Goal: Find specific page/section: Find specific page/section

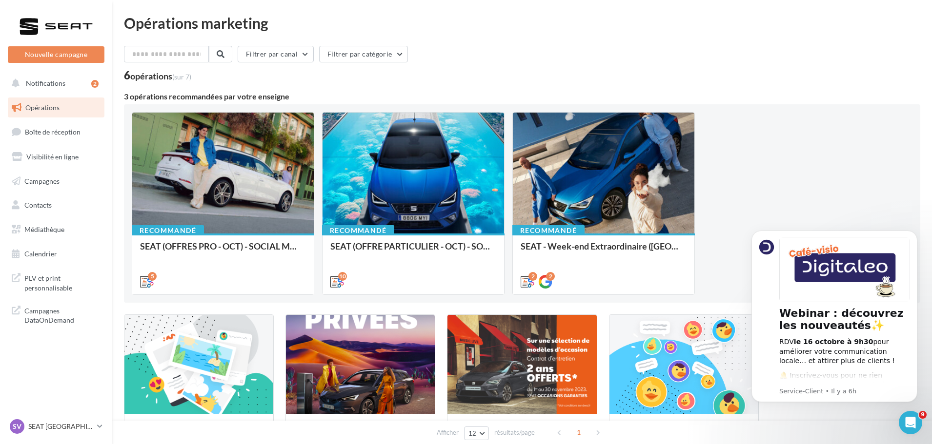
click at [114, 128] on div "Opérations marketing Filtrer par canal Filtrer par catégorie 6 opérations (sur …" at bounding box center [521, 265] width 819 height 499
click at [74, 135] on span "Boîte de réception" at bounding box center [53, 132] width 56 height 8
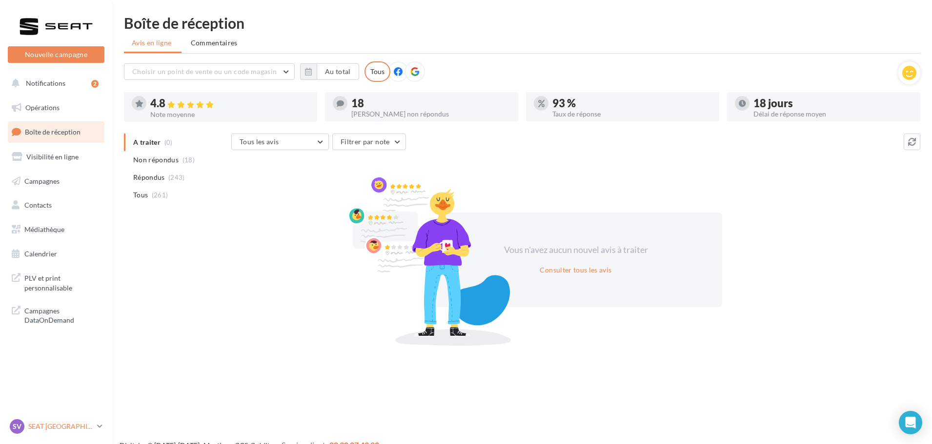
click at [20, 427] on span "SV" at bounding box center [17, 427] width 9 height 10
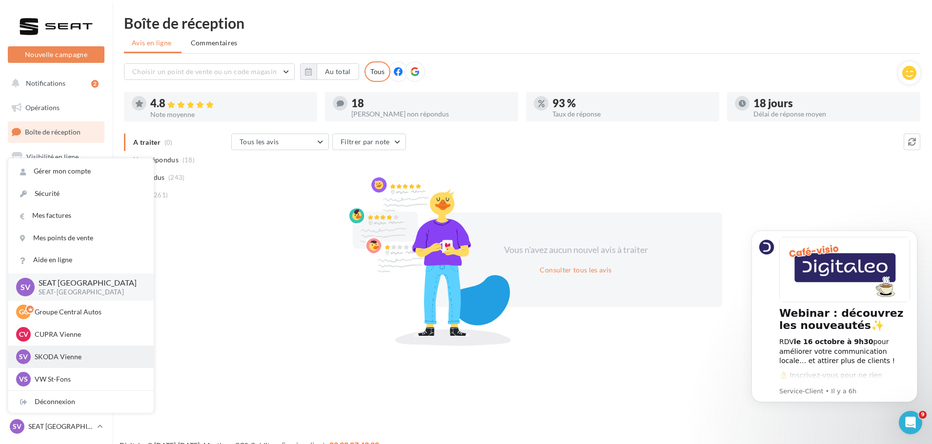
click at [86, 359] on p "SKODA Vienne" at bounding box center [88, 357] width 107 height 10
